Goal: Information Seeking & Learning: Learn about a topic

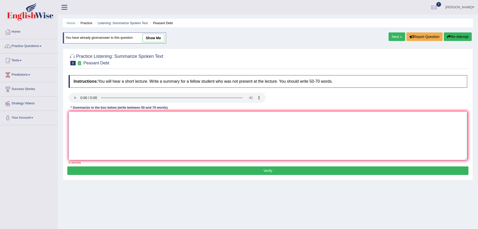
click at [162, 116] on textarea at bounding box center [268, 135] width 398 height 49
click at [129, 124] on textarea at bounding box center [268, 135] width 398 height 49
click at [163, 118] on textarea "The speaker provided a comprehensive overview of peasants' famer" at bounding box center [268, 135] width 398 height 49
click at [211, 117] on textarea "The speaker provided a comprehensive overview of peasants' farmers engaging in …" at bounding box center [268, 135] width 398 height 49
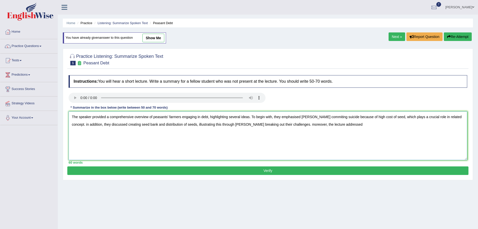
click at [460, 118] on textarea "The speaker provided a comprehensive overview of peasants' farmers engaging in …" at bounding box center [268, 135] width 398 height 49
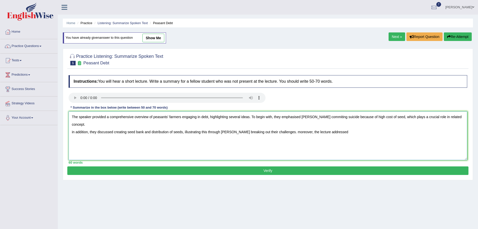
click at [74, 124] on textarea "The speaker provided a comprehensive overview of peasants' farmers engaging in …" at bounding box center [268, 135] width 398 height 49
click at [248, 124] on textarea "The speaker provided a comprehensive overview of peasants' farmers engaging in …" at bounding box center [268, 135] width 398 height 49
click at [257, 123] on textarea "The speaker provided a comprehensive overview of peasants' farmers engaging in …" at bounding box center [268, 135] width 398 height 49
click at [324, 124] on textarea "The speaker provided a comprehensive overview of peasants' farmers engaging in …" at bounding box center [268, 135] width 398 height 49
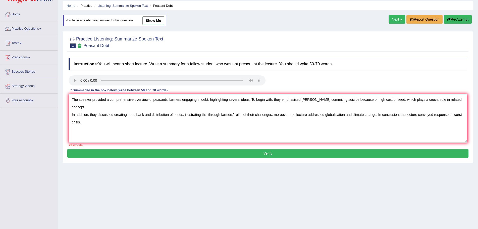
scroll to position [35, 0]
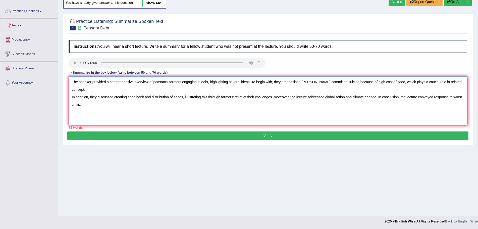
click at [197, 83] on textarea "The speaker provided a comprehensive overview of peasants' farmers engaging in …" at bounding box center [268, 100] width 398 height 49
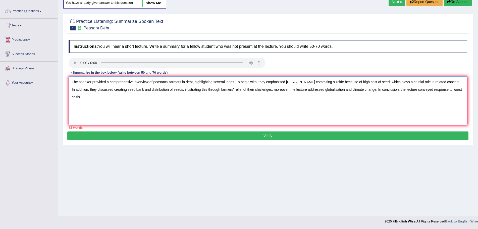
click at [185, 83] on textarea "The speaker provided a comprehensive overview of peasants' farmers in debt, hig…" at bounding box center [268, 100] width 398 height 49
click at [179, 82] on textarea "The speaker provided a comprehensive overview of peasants' farmers debt, highli…" at bounding box center [268, 100] width 398 height 49
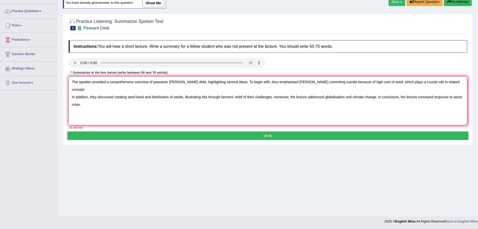
drag, startPoint x: 157, startPoint y: 108, endPoint x: 172, endPoint y: 102, distance: 16.1
click at [157, 108] on textarea "The speaker provided a comprehensive overview of peasants' farmer's debt, highl…" at bounding box center [268, 100] width 398 height 49
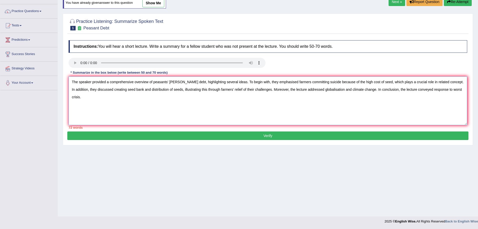
click at [233, 90] on textarea "The speaker provided a comprehensive overview of peasants' farmer's debt, highl…" at bounding box center [268, 100] width 398 height 49
click at [222, 88] on textarea "The speaker provided a comprehensive overview of peasants' farmer's debt, highl…" at bounding box center [268, 100] width 398 height 49
click at [239, 150] on div "Home Practice Listening: Summarize Spoken Text Peasant Debt You have already gi…" at bounding box center [268, 90] width 420 height 251
click at [435, 89] on textarea "The speaker provided a comprehensive overview of peasants' farmer's debt, highl…" at bounding box center [268, 100] width 398 height 49
click at [345, 114] on textarea "The speaker provided a comprehensive overview of peasants' farmer's debt, highl…" at bounding box center [268, 100] width 398 height 49
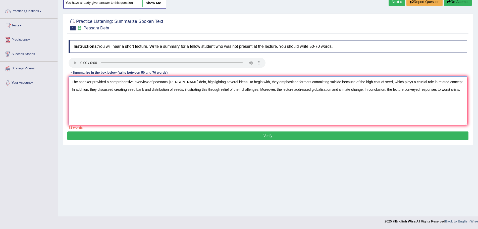
click at [168, 81] on textarea "The speaker provided a comprehensive overview of peasants' farmer's debt, highl…" at bounding box center [268, 100] width 398 height 49
click at [168, 82] on textarea "The speaker provided a comprehensive overview of peasants' farmer's debt, highl…" at bounding box center [268, 100] width 398 height 49
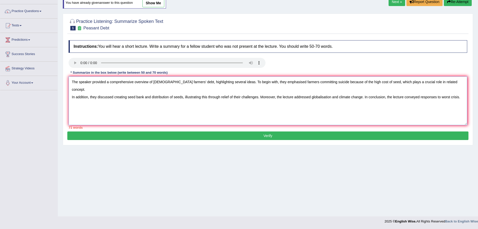
click at [343, 82] on textarea "The speaker provided a comprehensive overview of Indian farmers' debt, highligh…" at bounding box center [268, 100] width 398 height 49
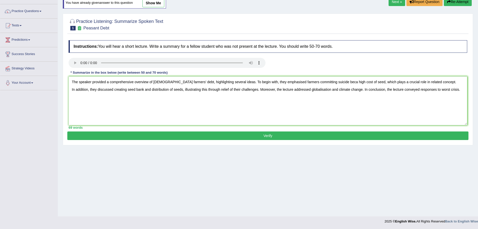
click at [330, 174] on div "Home Practice Listening: Summarize Spoken Text Peasant Debt You have already gi…" at bounding box center [268, 90] width 420 height 251
click at [289, 82] on textarea "The speaker provided a comprehensive overview of Indian farmers' debt, highligh…" at bounding box center [268, 100] width 398 height 49
click at [328, 82] on textarea "The speaker provided a comprehensive overview of Indian farmers' debt, highligh…" at bounding box center [268, 100] width 398 height 49
type textarea "The speaker provided a comprehensive overview of [DEMOGRAPHIC_DATA] farmers' de…"
click at [354, 163] on div "Home Practice Listening: Summarize Spoken Text Peasant Debt You have already gi…" at bounding box center [268, 90] width 420 height 251
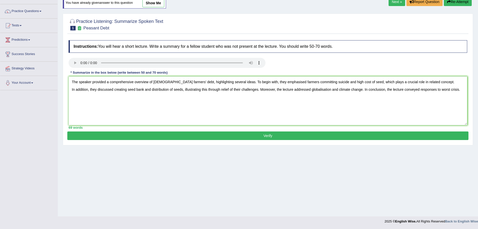
click at [268, 136] on button "Verify" at bounding box center [267, 135] width 401 height 9
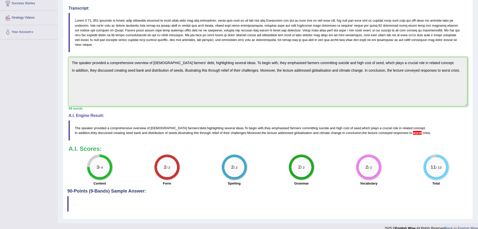
scroll to position [92, 0]
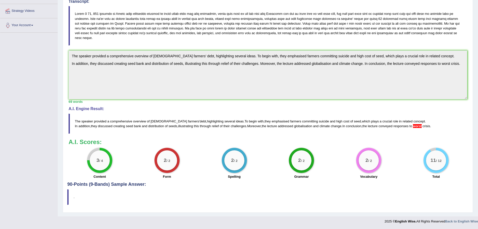
click at [467, 67] on div "Instructions: You will hear a short lecture. Write a summary for a fellow stude…" at bounding box center [267, 78] width 401 height 205
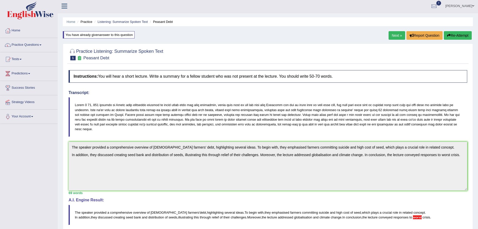
scroll to position [0, 0]
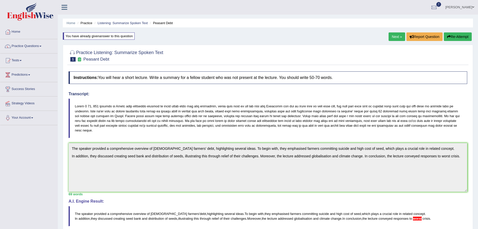
click at [464, 37] on button "Re-Attempt" at bounding box center [457, 36] width 28 height 9
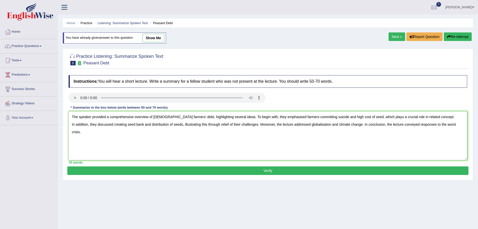
type textarea "The speaker provided a comprehensive overview of [DEMOGRAPHIC_DATA] farmers' de…"
click at [273, 169] on button "Verify" at bounding box center [267, 170] width 401 height 9
